Goal: Task Accomplishment & Management: Manage account settings

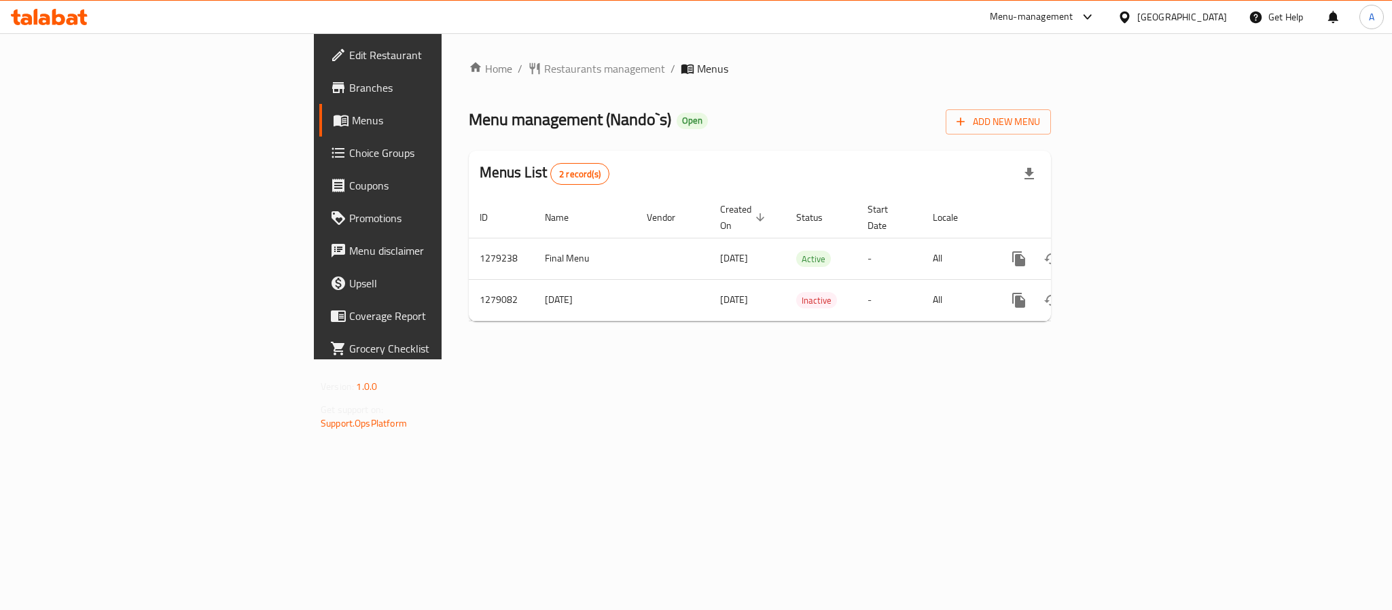
drag, startPoint x: 0, startPoint y: 0, endPoint x: 504, endPoint y: 536, distance: 735.9
click at [504, 359] on div "Home / Restaurants management / Menus Menu management ( Nando`s ) Open Add New …" at bounding box center [760, 196] width 637 height 326
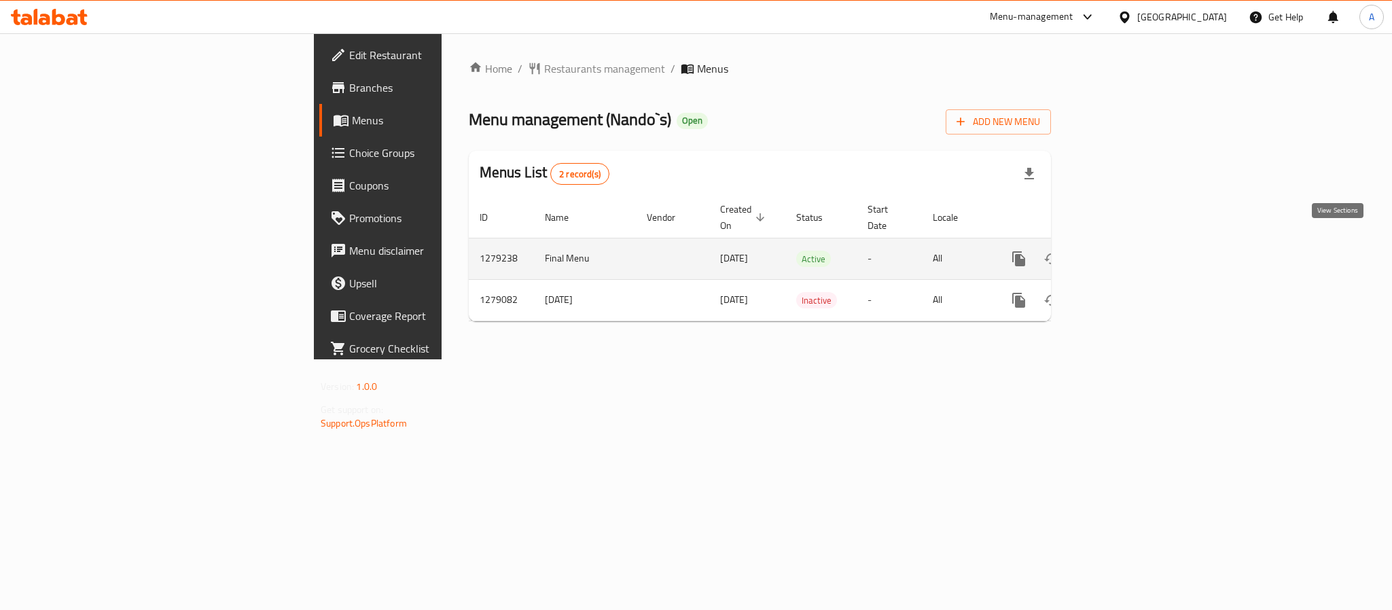
click at [1125, 251] on icon "enhanced table" at bounding box center [1117, 259] width 16 height 16
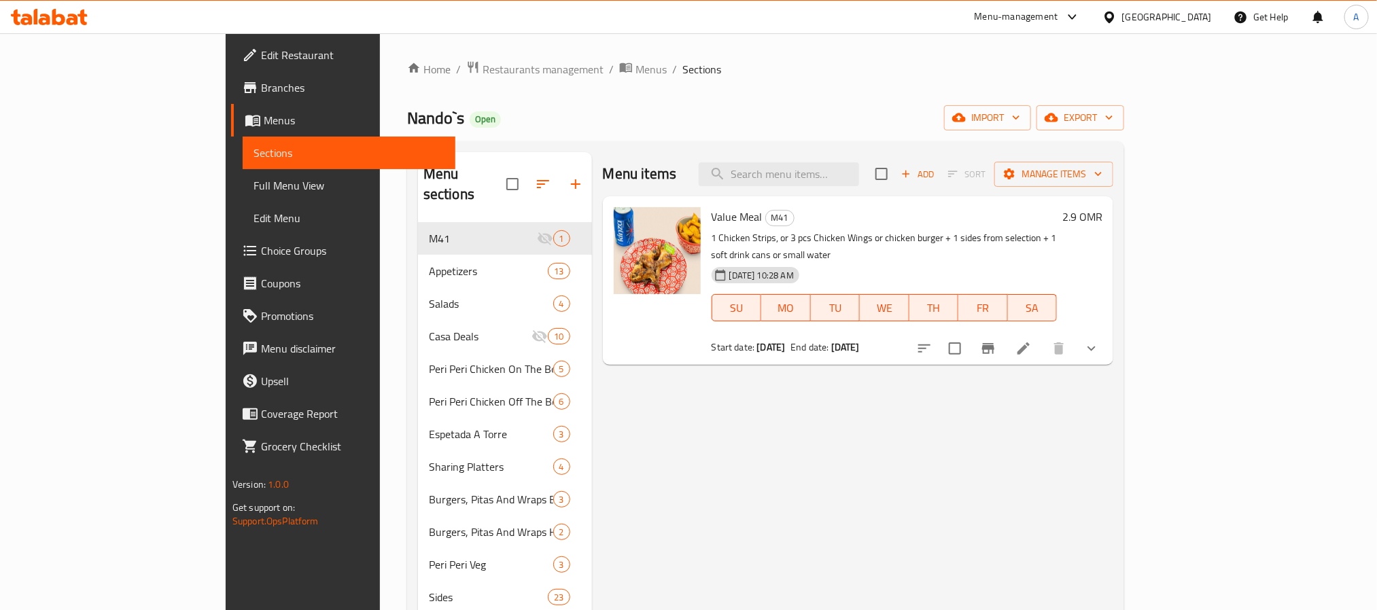
click at [231, 45] on link "Edit Restaurant" at bounding box center [343, 55] width 224 height 33
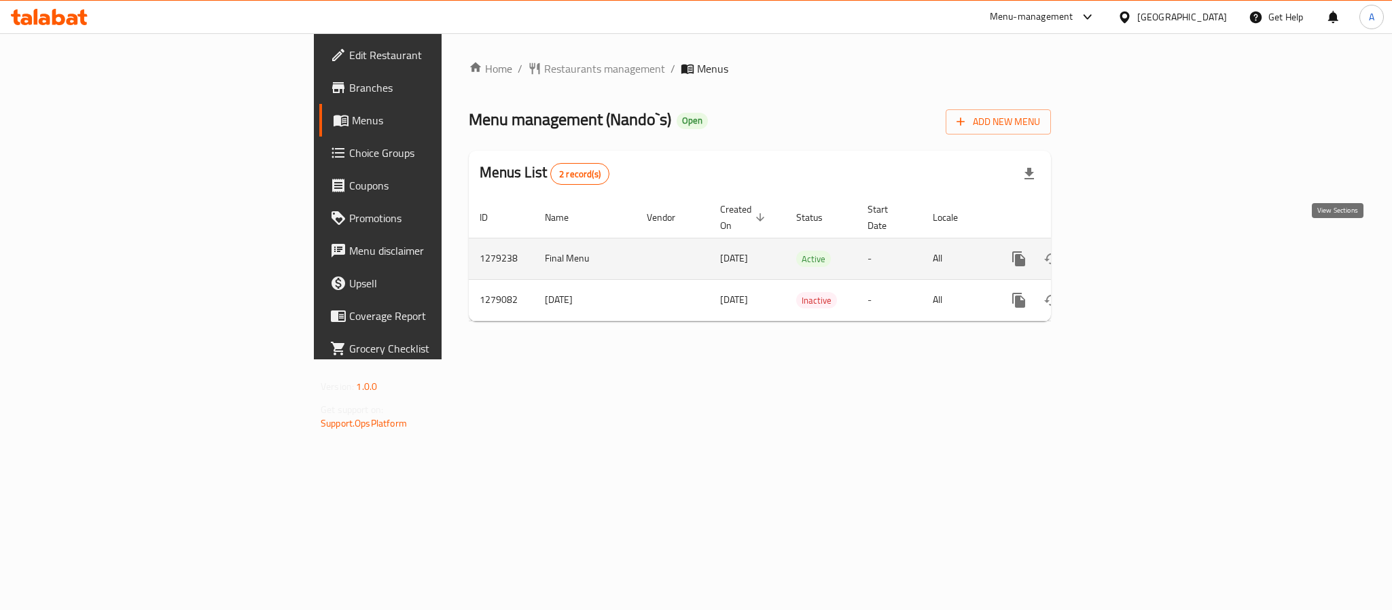
click at [1133, 243] on link "enhanced table" at bounding box center [1117, 259] width 33 height 33
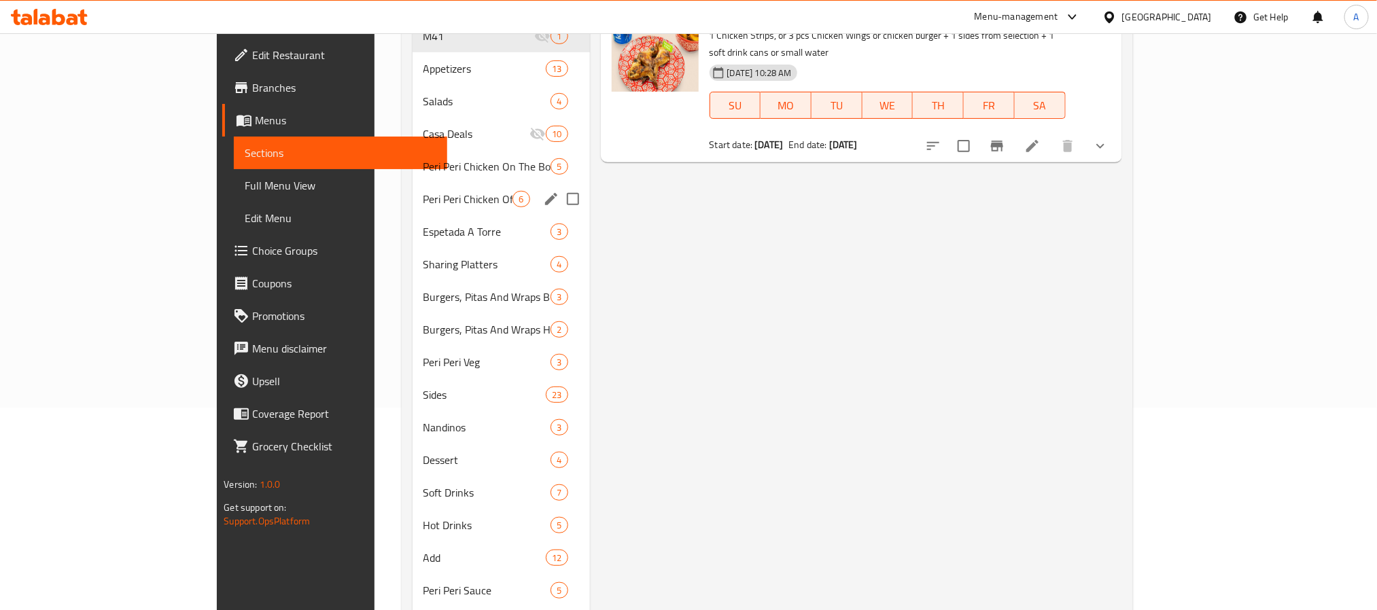
scroll to position [153, 0]
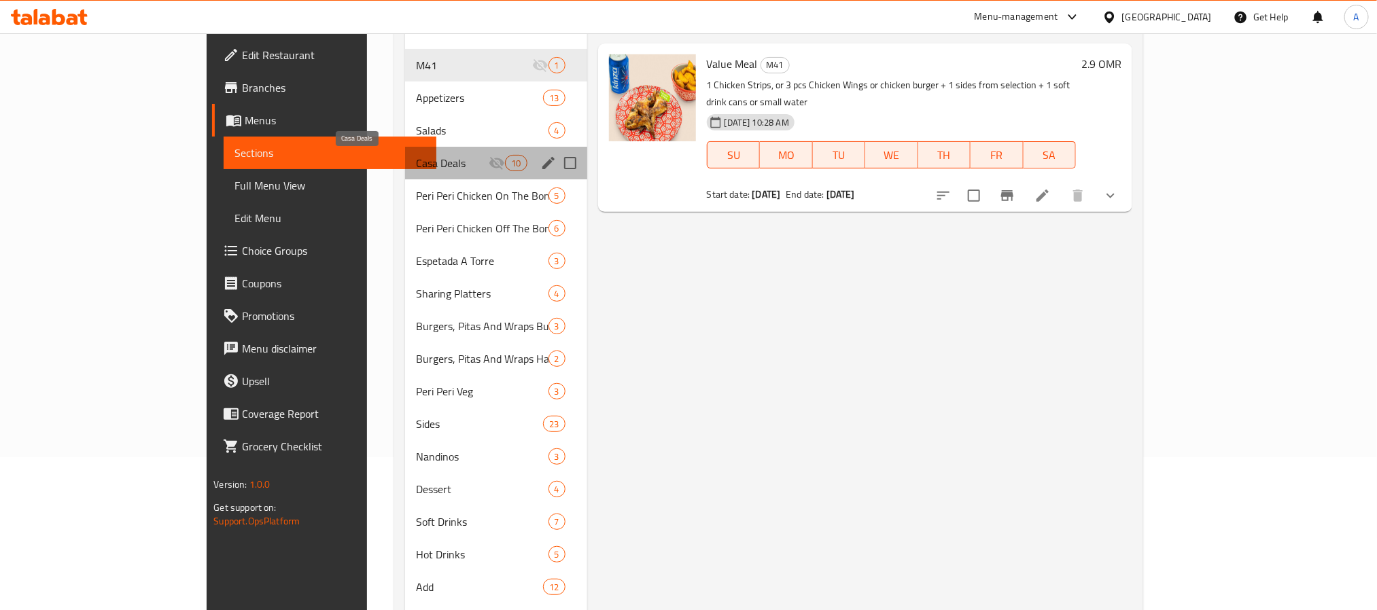
click at [416, 156] on span "Casa Deals" at bounding box center [452, 163] width 73 height 16
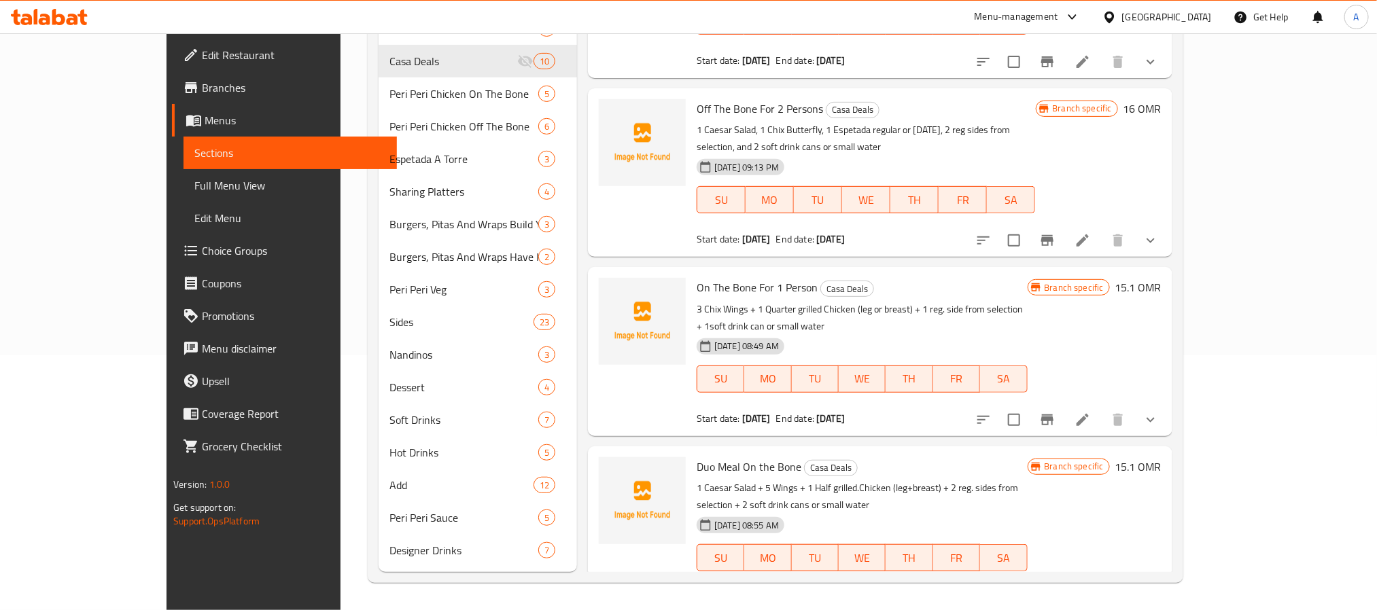
scroll to position [810, 0]
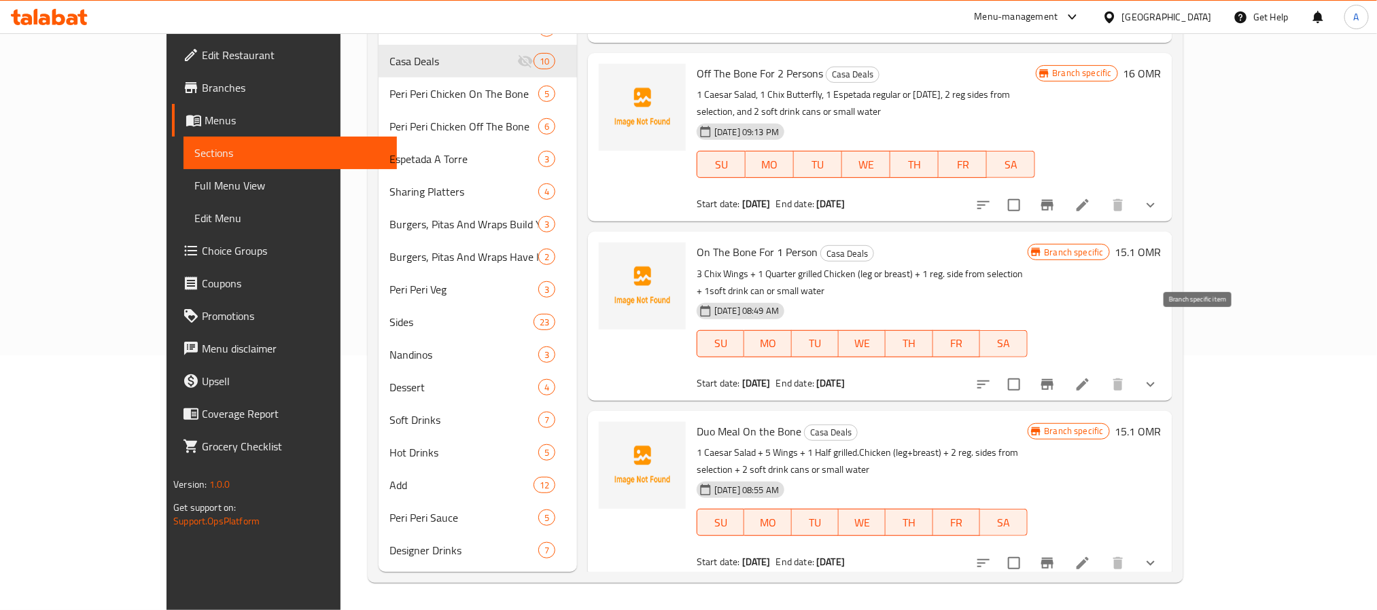
click at [1055, 376] on icon "Branch-specific-item" at bounding box center [1047, 384] width 16 height 16
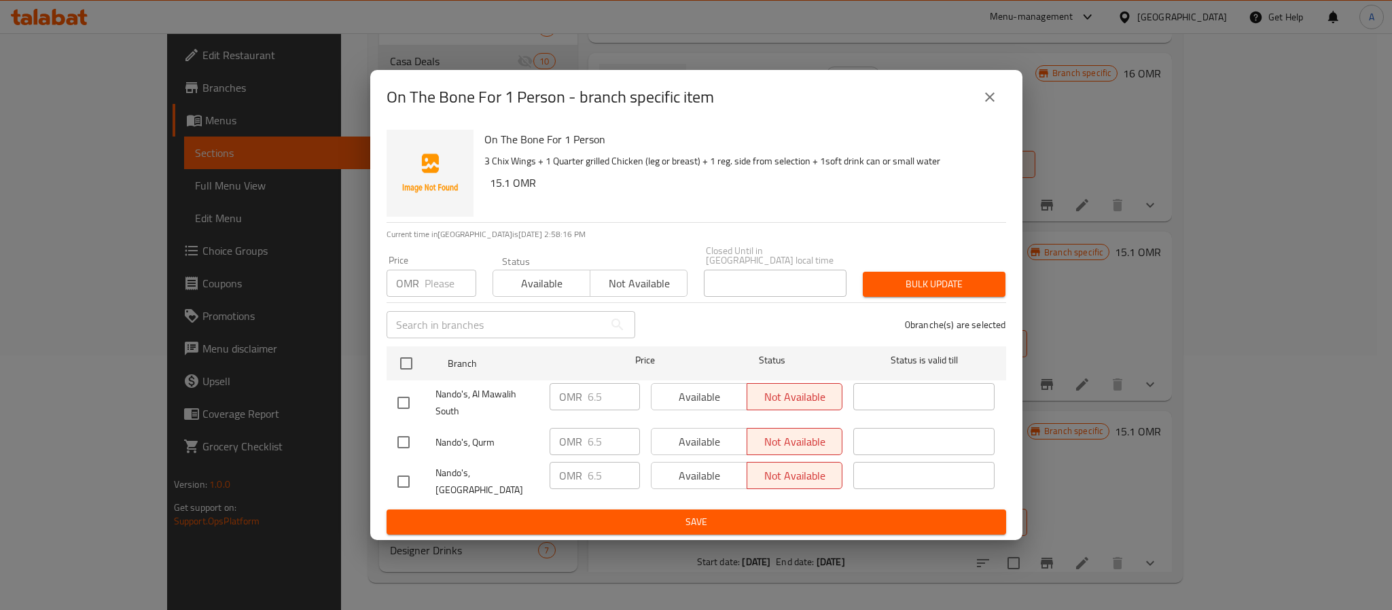
click at [981, 90] on button "close" at bounding box center [990, 97] width 33 height 33
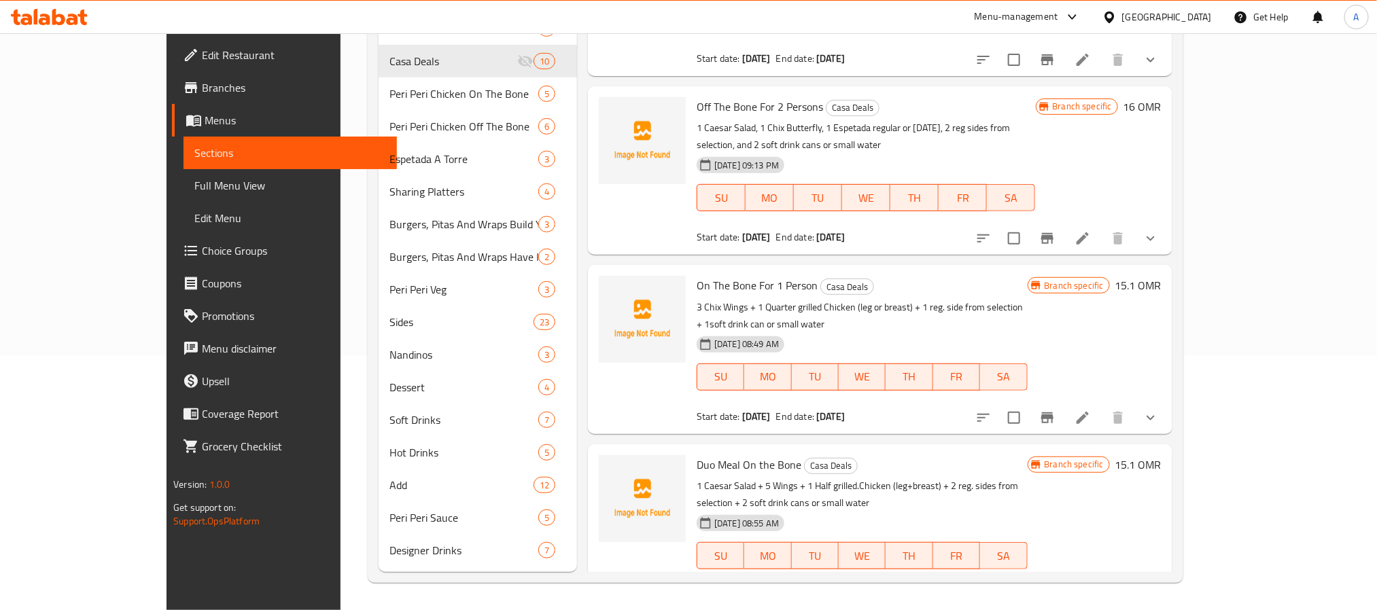
scroll to position [912, 0]
